Goal: Navigation & Orientation: Find specific page/section

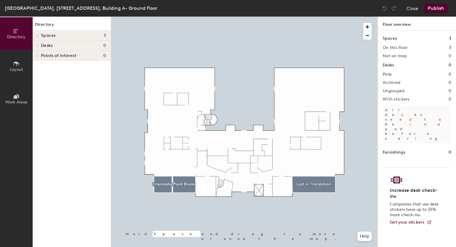
click at [78, 105] on div "Directory Spaces 3 Interstellar Lost in Translation Point Break Desks 0 Points …" at bounding box center [72, 132] width 78 height 231
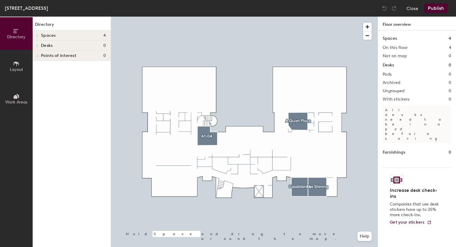
click at [78, 145] on div "Directory Spaces 4 A Quiet Place A1-04 Casablanca The Shining Desks 0 Points of…" at bounding box center [72, 132] width 78 height 231
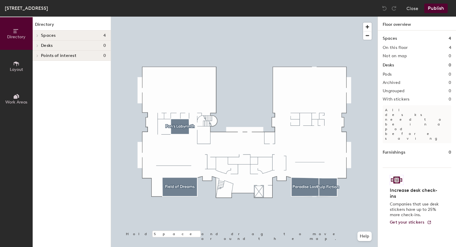
click at [59, 96] on div "Directory Spaces 4 Field of Dreams Pan's Labyrinth Paradise Lost Pulp Fiction D…" at bounding box center [72, 132] width 78 height 231
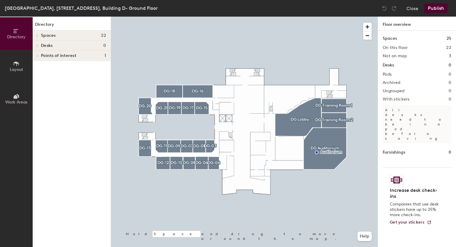
click at [63, 94] on div "Directory Spaces 22 DG Auditorium DG Lobby DG Training Room 1 DG Training Room …" at bounding box center [72, 132] width 78 height 231
click at [58, 36] on h4 "Spaces 22" at bounding box center [73, 35] width 65 height 5
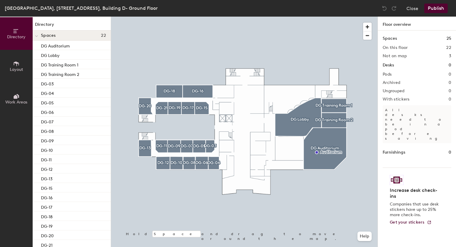
click at [57, 33] on div "Spaces 22" at bounding box center [72, 36] width 78 height 10
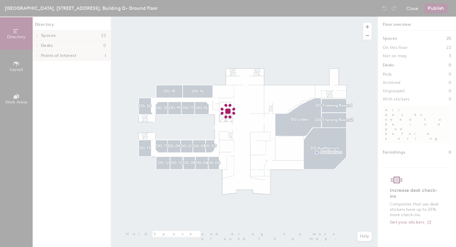
drag, startPoint x: 236, startPoint y: 105, endPoint x: 165, endPoint y: 77, distance: 76.4
click at [203, 73] on div at bounding box center [228, 123] width 456 height 247
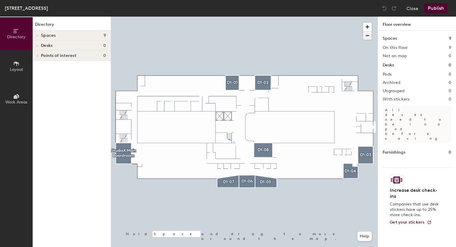
click at [367, 37] on span "button" at bounding box center [367, 35] width 9 height 8
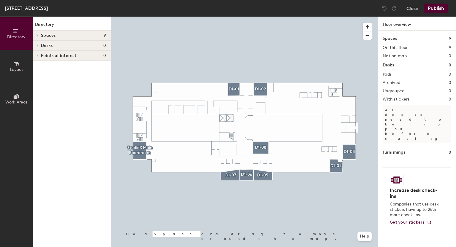
click at [60, 92] on div "Directory Spaces 9 D1-01 D1-02 D1-03 D1-04 D1-05 D1-06 D1-07 D1-08 StudioX Main…" at bounding box center [72, 132] width 78 height 231
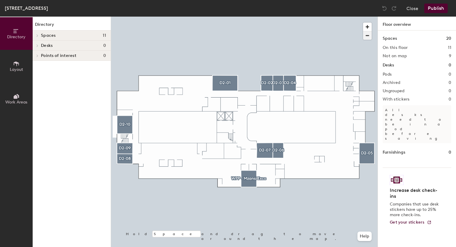
click at [365, 36] on span "button" at bounding box center [367, 35] width 9 height 8
